Goal: Task Accomplishment & Management: Complete application form

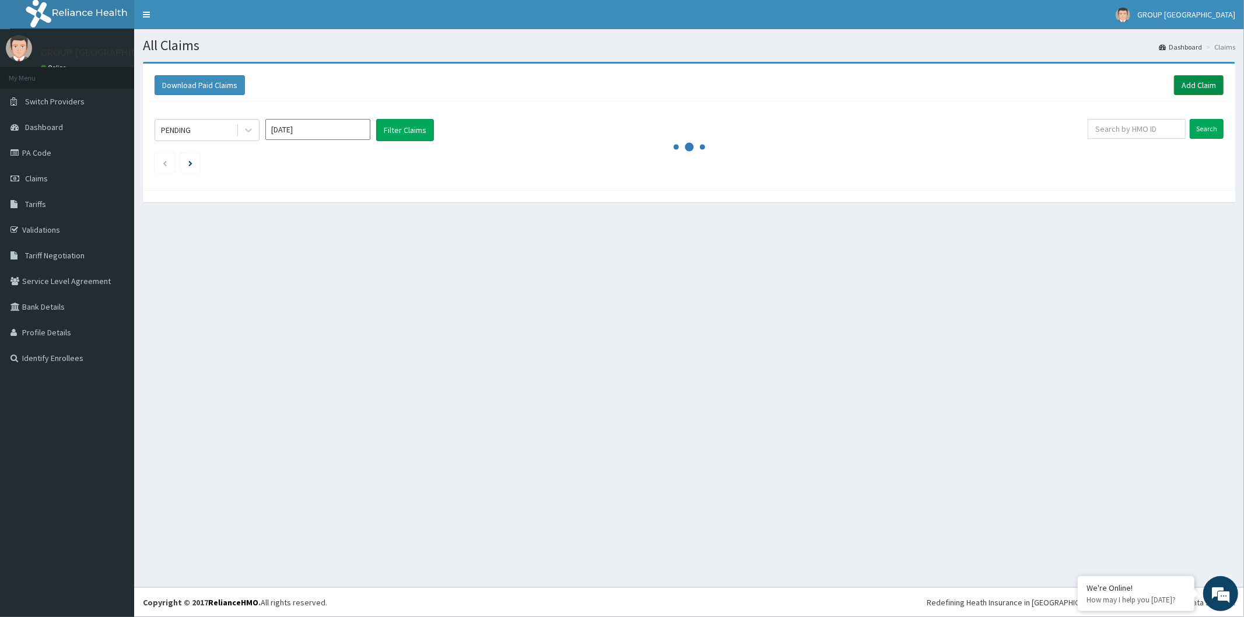
click at [1206, 85] on link "Add Claim" at bounding box center [1199, 85] width 50 height 20
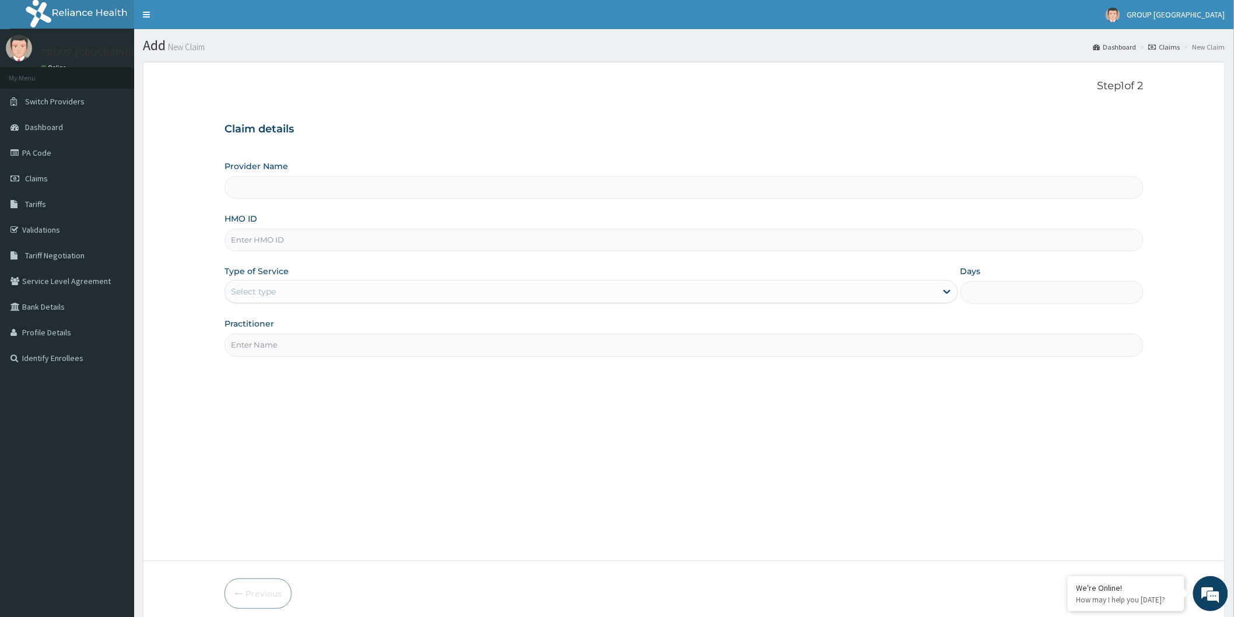
click at [296, 243] on input "HMO ID" at bounding box center [684, 240] width 919 height 23
type input "ENP/10541/D"
click at [286, 289] on div "Select type" at bounding box center [581, 291] width 712 height 19
type input "GROUP [GEOGRAPHIC_DATA], [GEOGRAPHIC_DATA]"
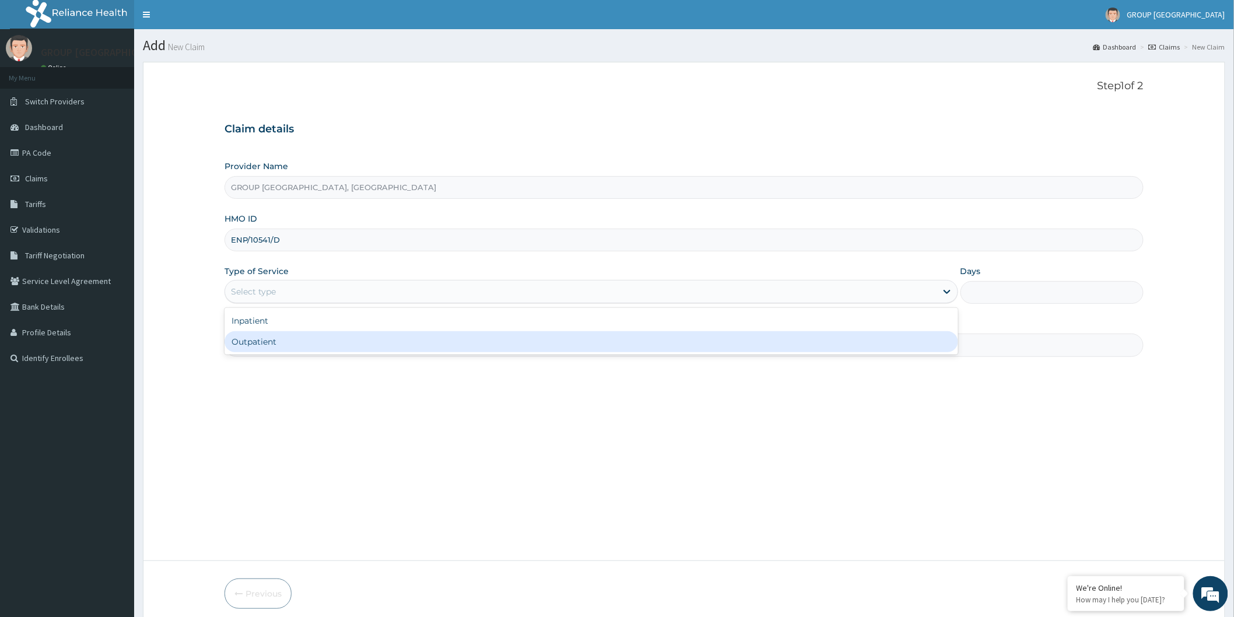
click at [304, 337] on div "Outpatient" at bounding box center [592, 341] width 734 height 21
type input "1"
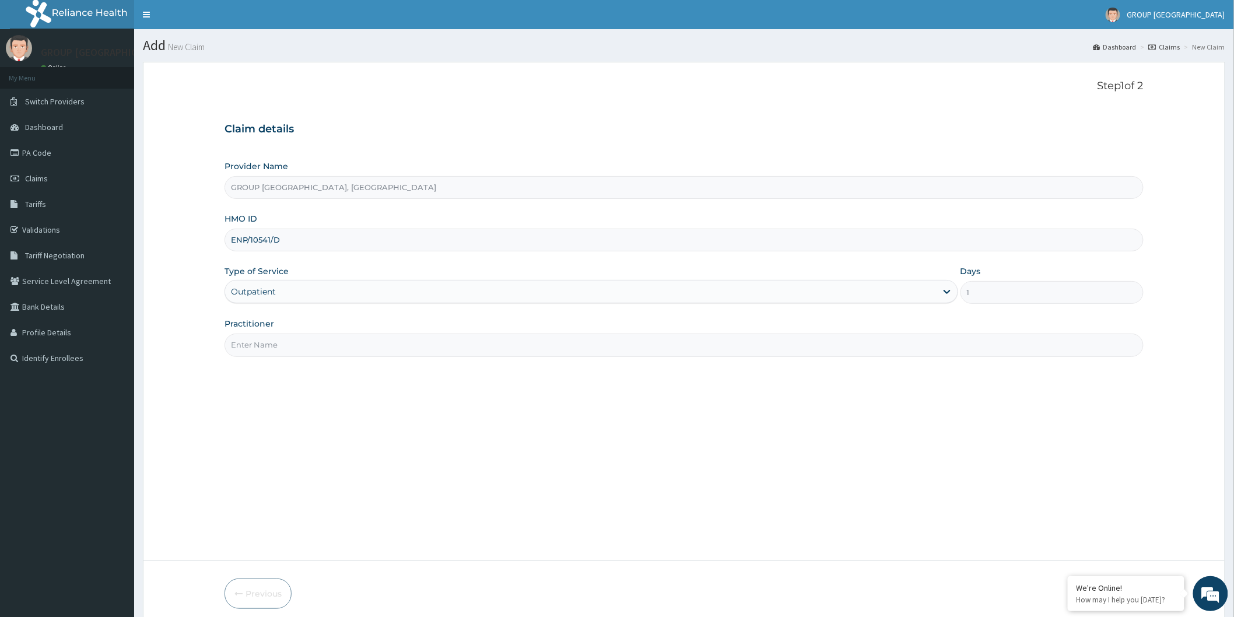
drag, startPoint x: 289, startPoint y: 339, endPoint x: 292, endPoint y: 352, distance: 13.2
click at [289, 339] on input "Practitioner" at bounding box center [684, 345] width 919 height 23
type input "DR JOEL"
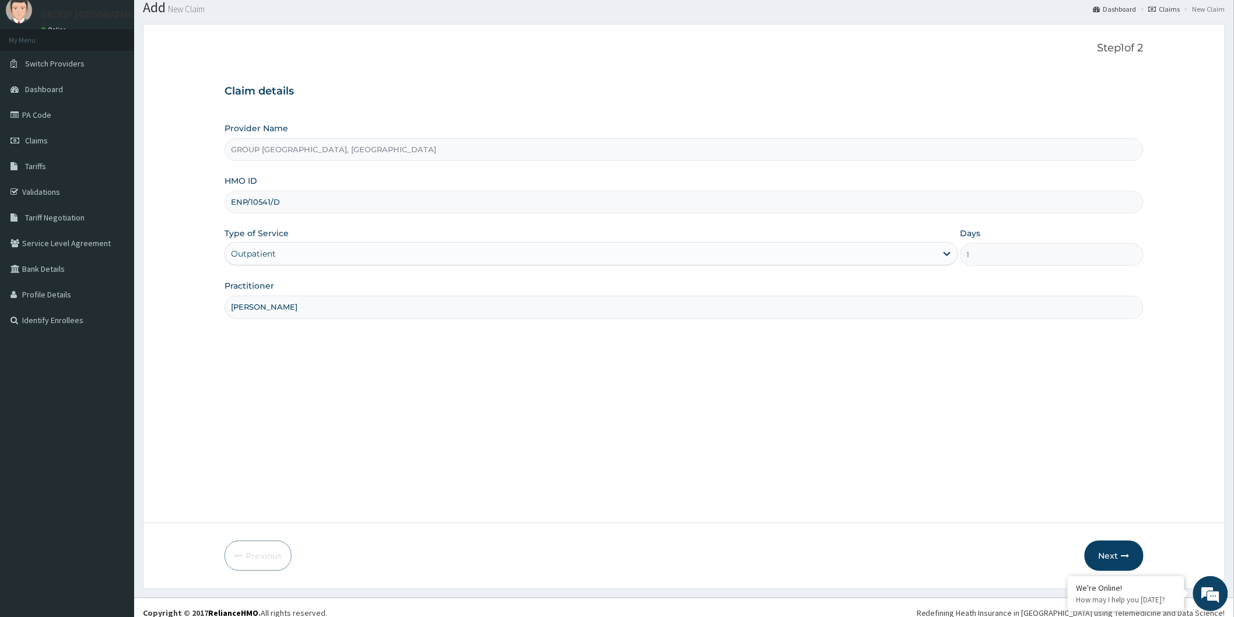
scroll to position [48, 0]
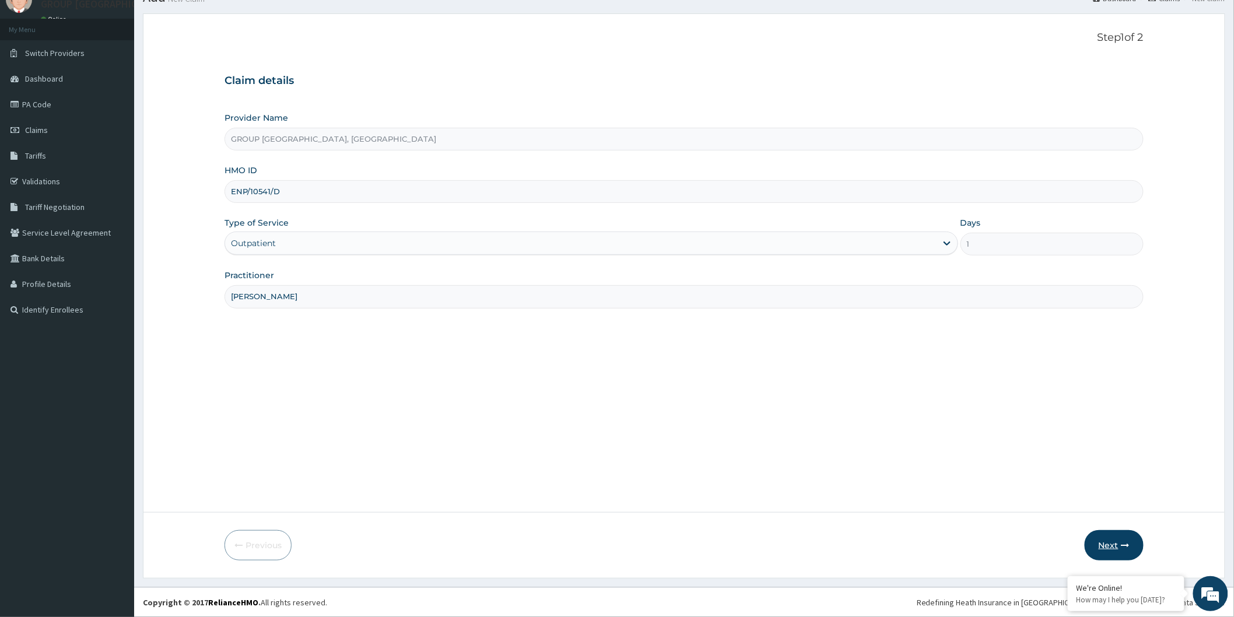
click at [1099, 530] on button "Next" at bounding box center [1114, 545] width 59 height 30
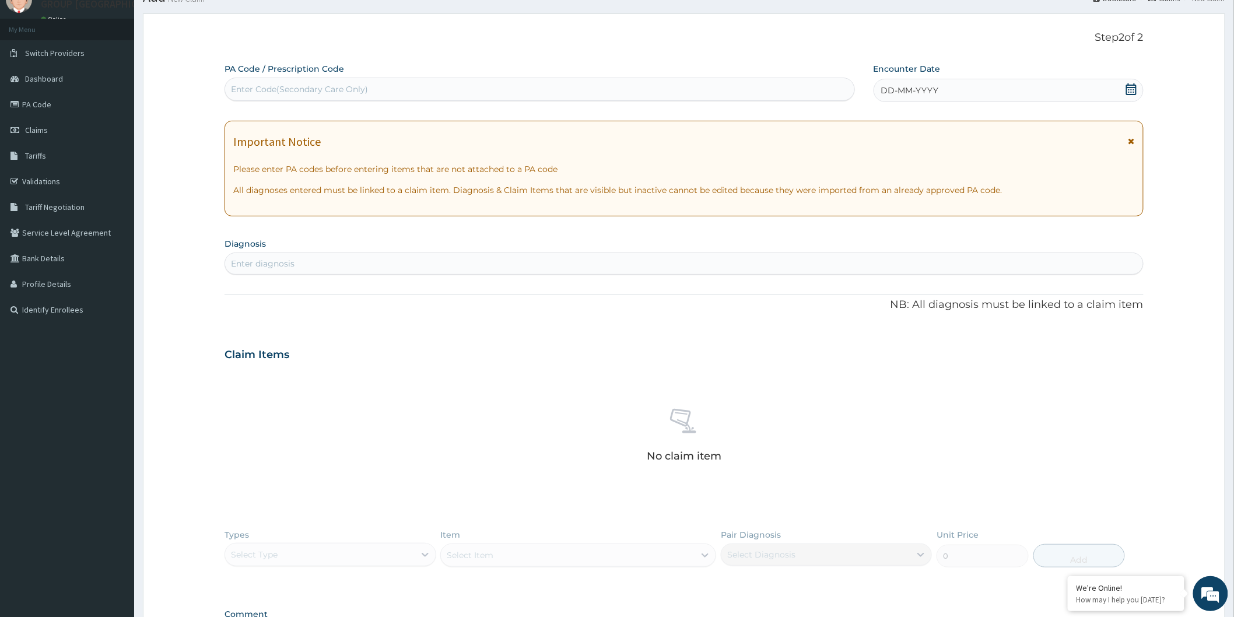
click at [366, 259] on div "Enter diagnosis" at bounding box center [684, 263] width 918 height 19
click at [1130, 86] on icon at bounding box center [1131, 89] width 10 height 12
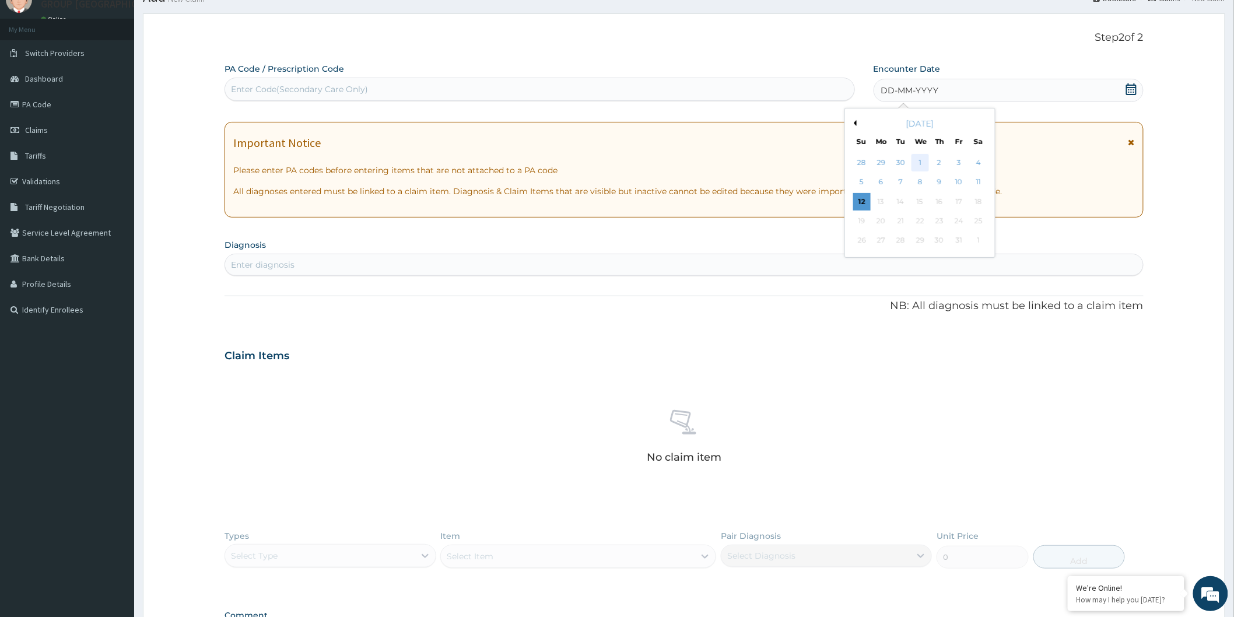
scroll to position [0, 0]
click at [919, 160] on div "1" at bounding box center [919, 162] width 17 height 17
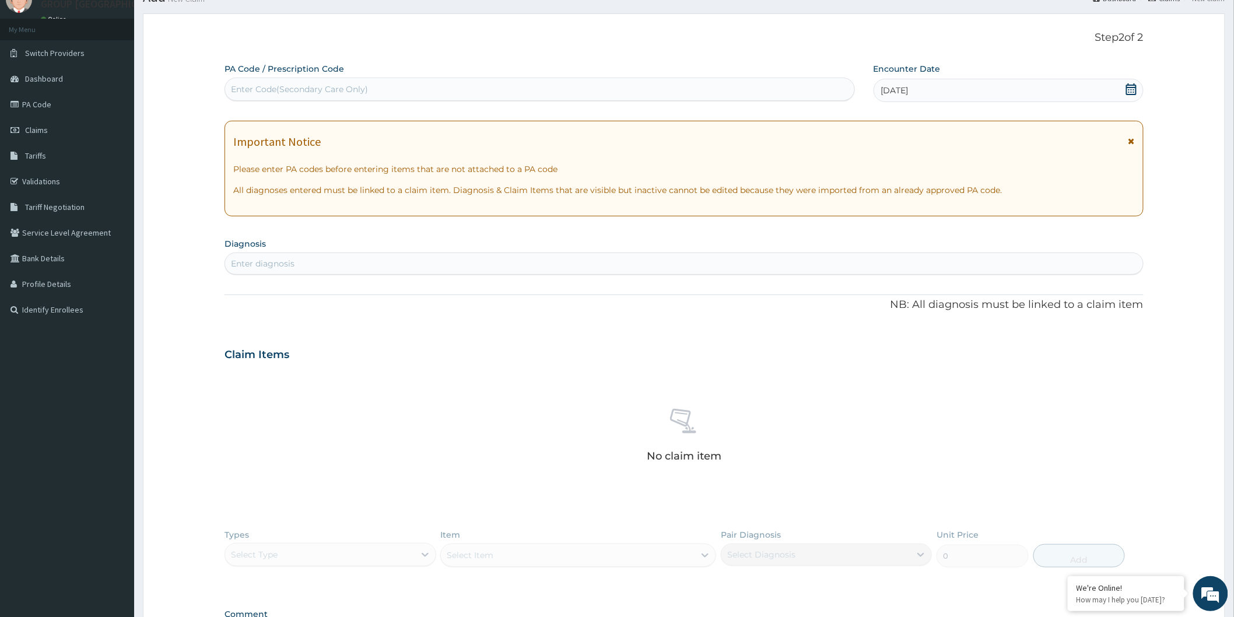
click at [640, 272] on div "Enter diagnosis" at bounding box center [684, 263] width 918 height 19
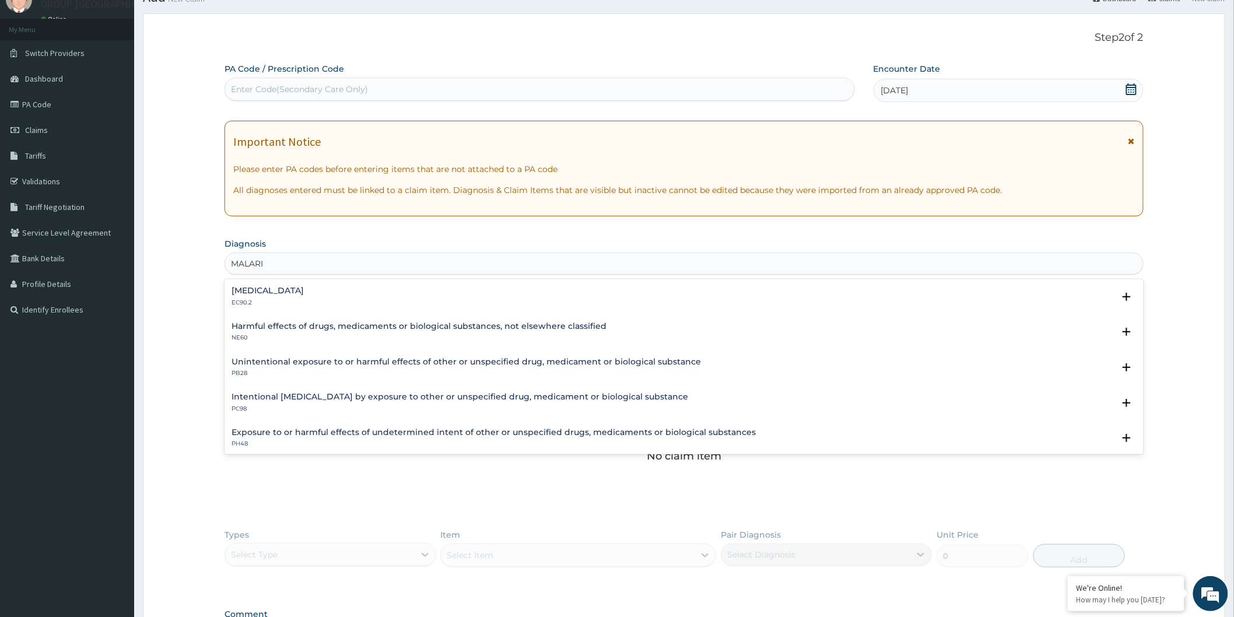
type input "MALARIA"
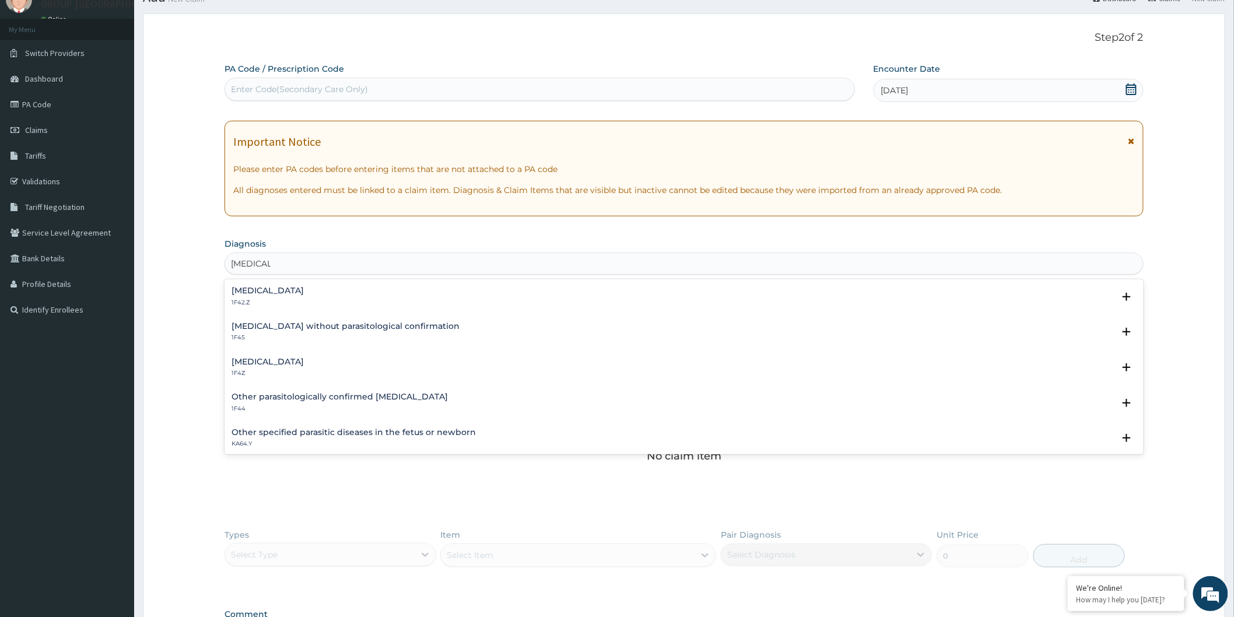
click at [457, 290] on div "Plasmodium malariae malaria without complication 1F42.Z" at bounding box center [684, 296] width 905 height 20
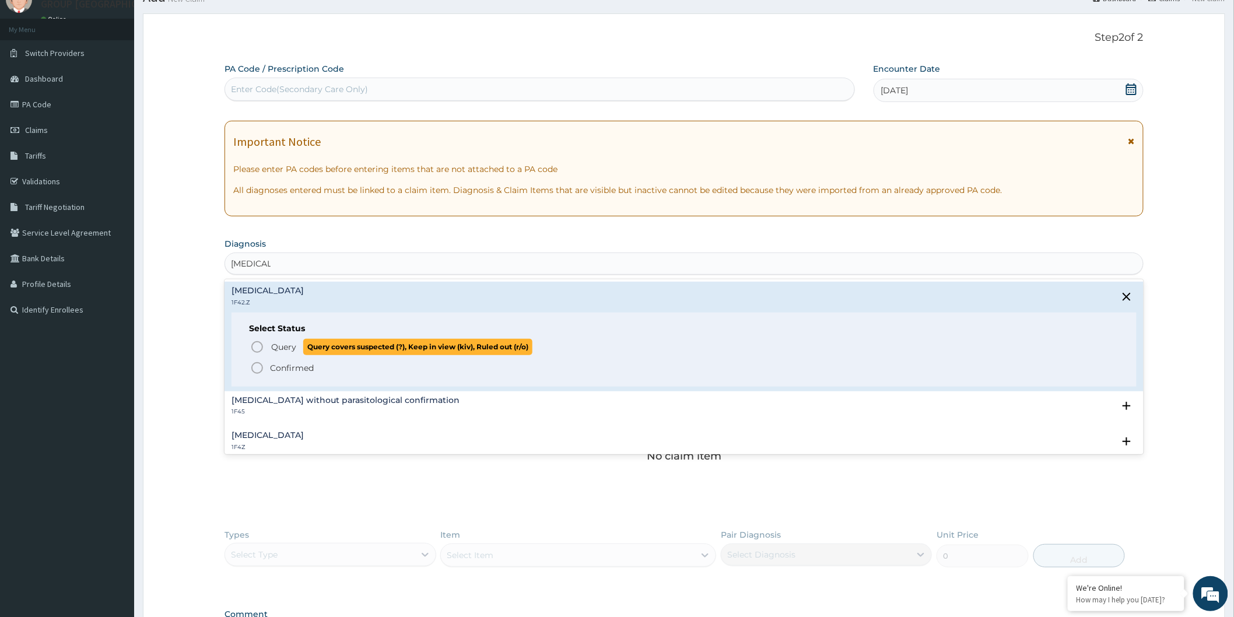
click at [254, 348] on icon "status option query" at bounding box center [257, 347] width 14 height 14
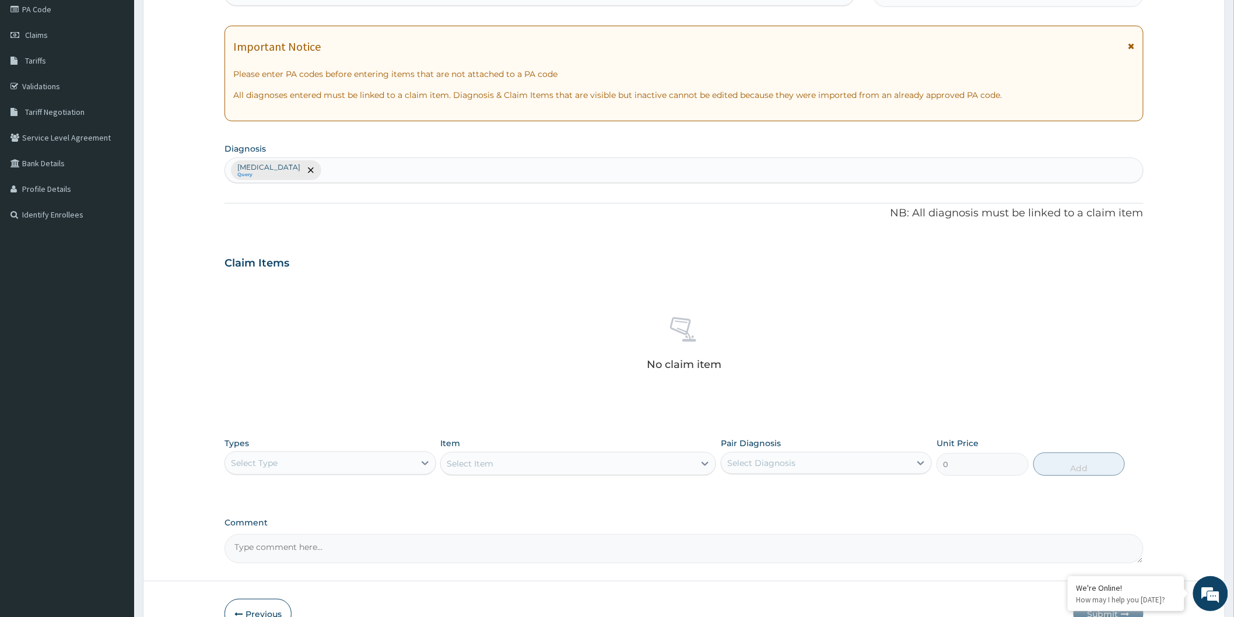
scroll to position [212, 0]
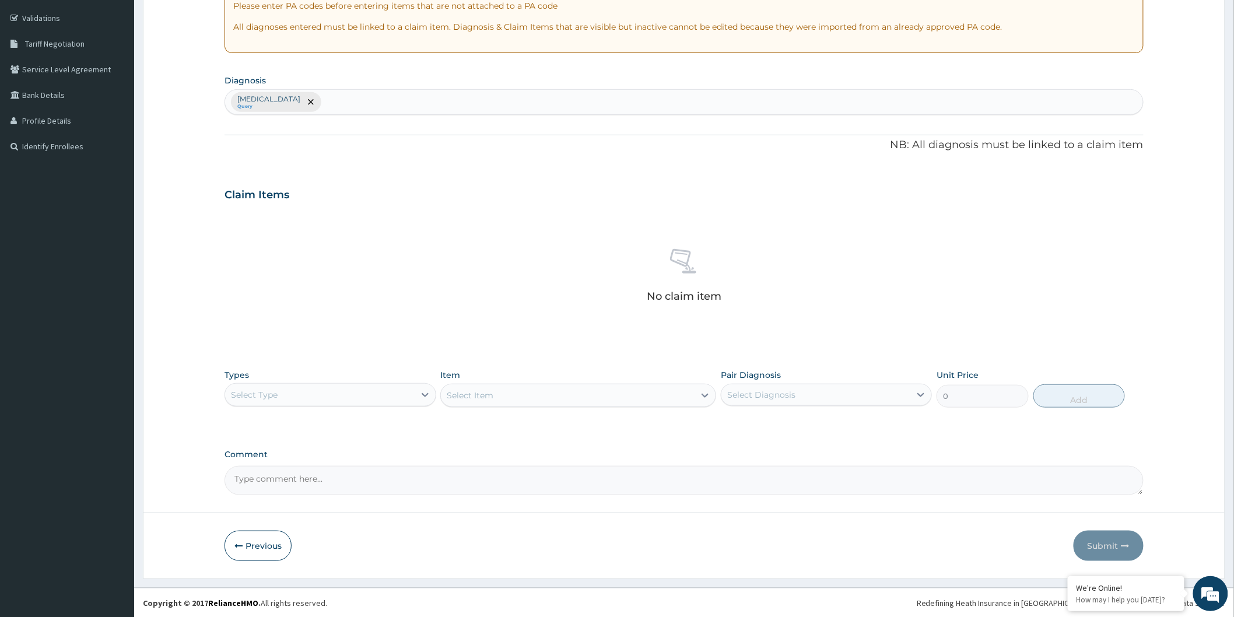
click at [386, 400] on div "Select Type" at bounding box center [319, 395] width 189 height 19
click at [316, 506] on div "Laboratory" at bounding box center [330, 508] width 211 height 21
click at [572, 400] on div "Select Item" at bounding box center [568, 395] width 254 height 19
type input "PYLO"
click at [590, 426] on div "H.PYLORI" at bounding box center [578, 424] width 276 height 21
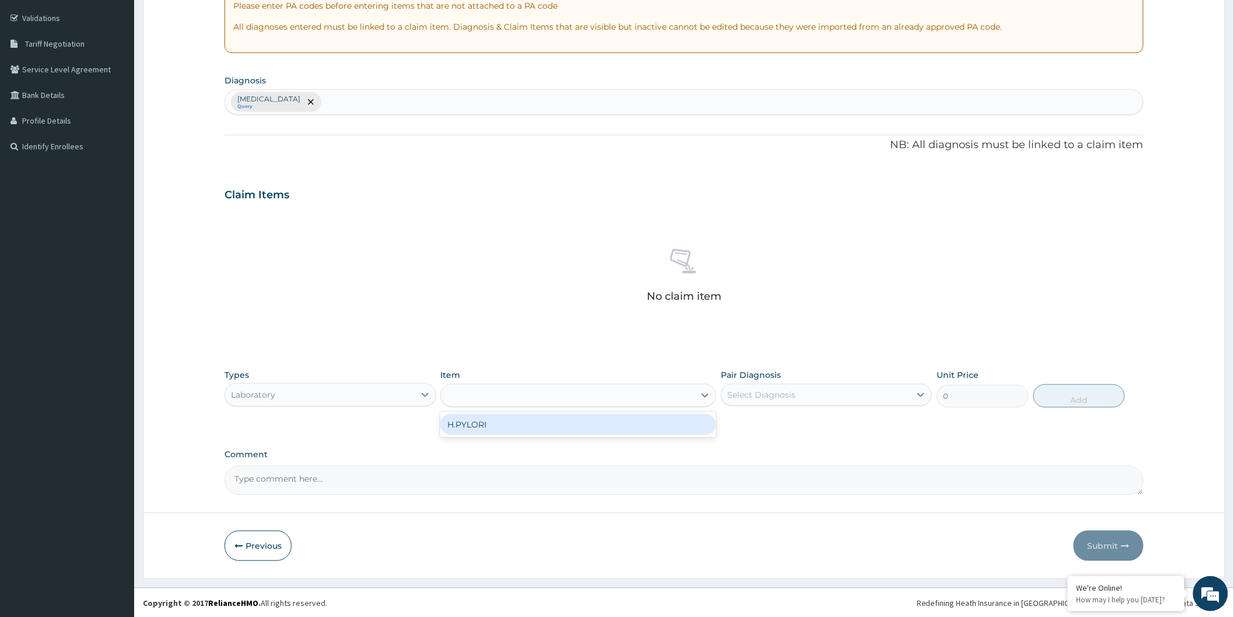
type input "3000"
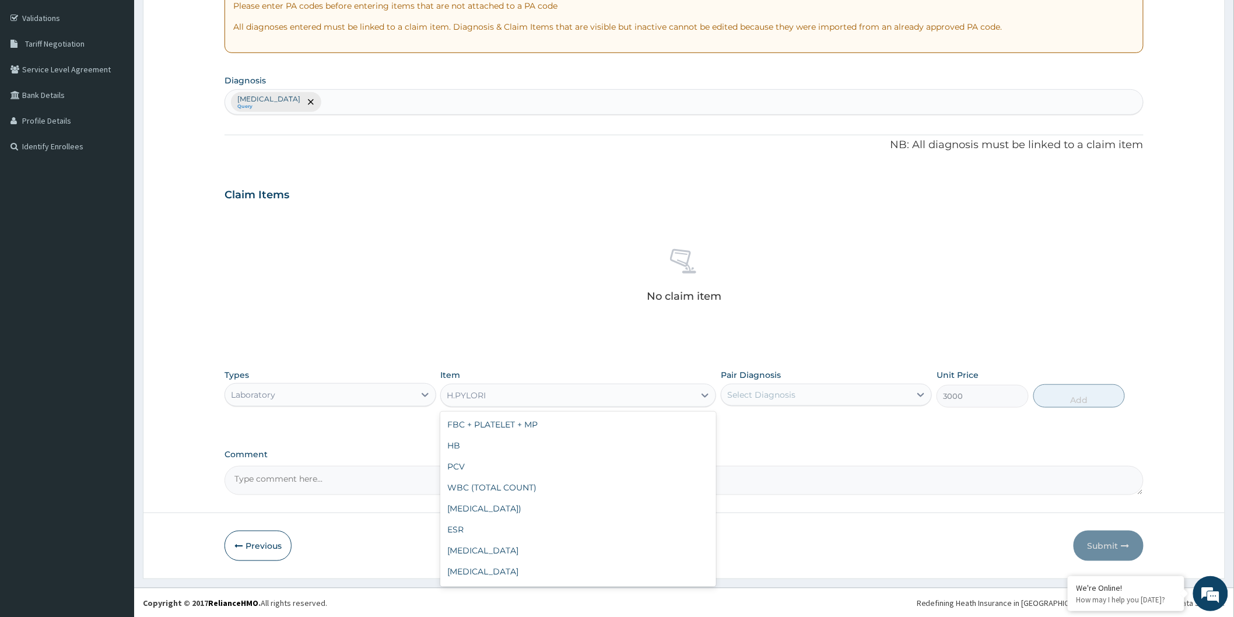
scroll to position [589, 0]
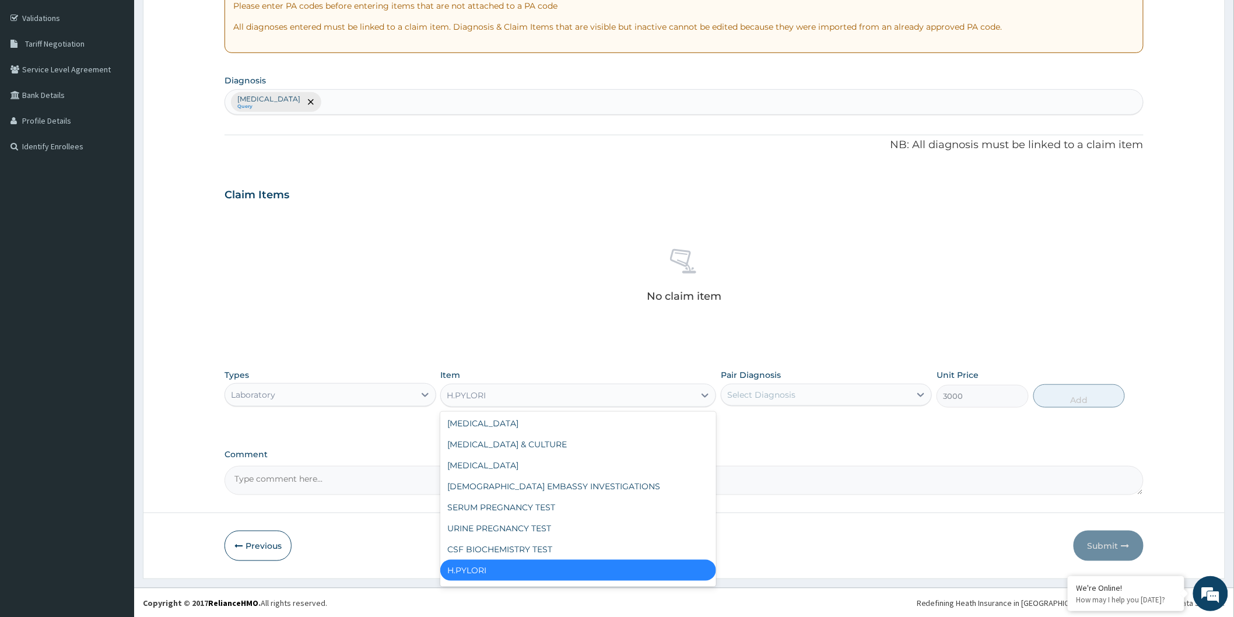
click at [366, 306] on div "No claim item" at bounding box center [684, 278] width 919 height 134
